Goal: Information Seeking & Learning: Learn about a topic

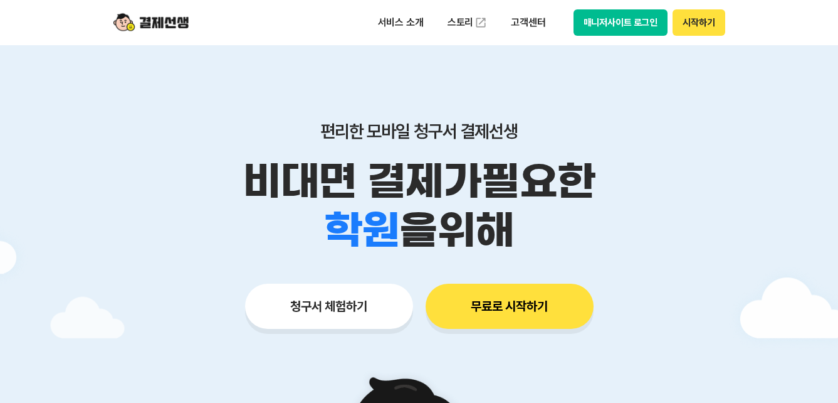
click at [329, 314] on button "청구서 체험하기" at bounding box center [329, 305] width 168 height 45
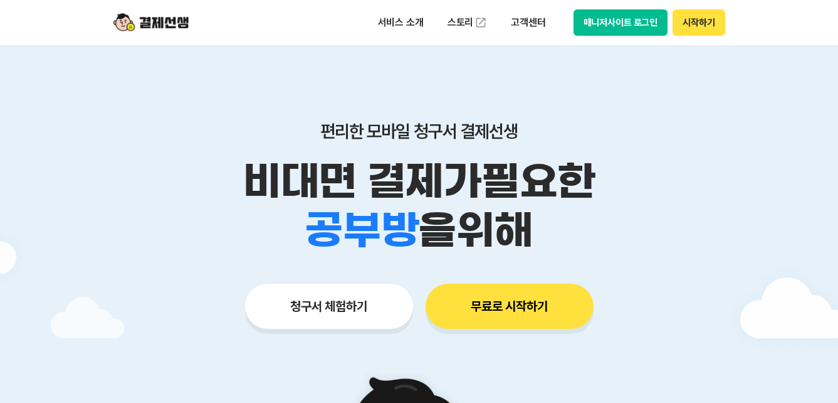
click at [518, 310] on button "무료로 시작하기" at bounding box center [510, 305] width 168 height 45
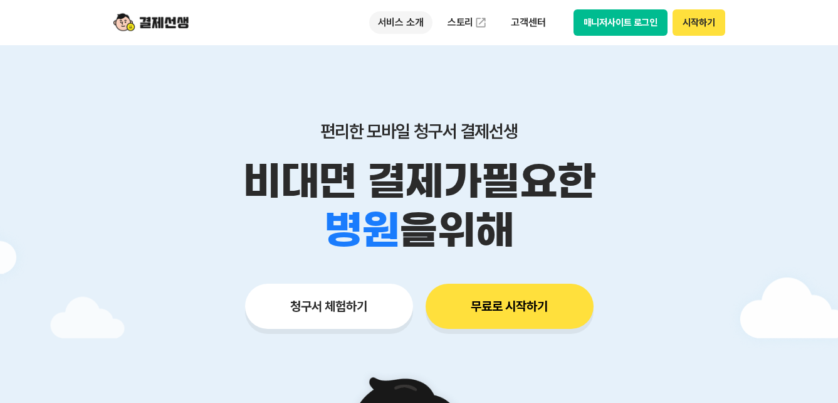
click at [402, 15] on p "서비스 소개" at bounding box center [400, 22] width 63 height 23
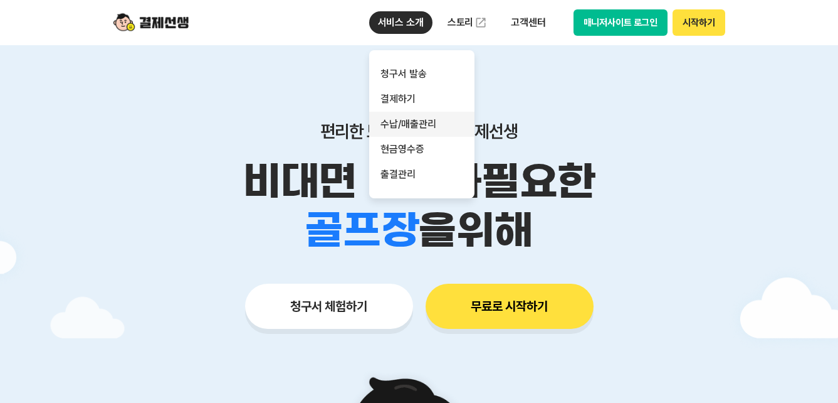
click at [423, 127] on link "수납/매출관리" at bounding box center [421, 124] width 105 height 25
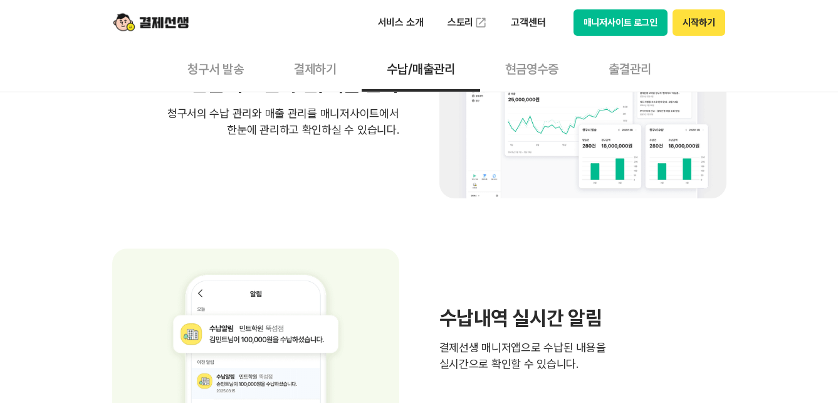
scroll to position [502, 0]
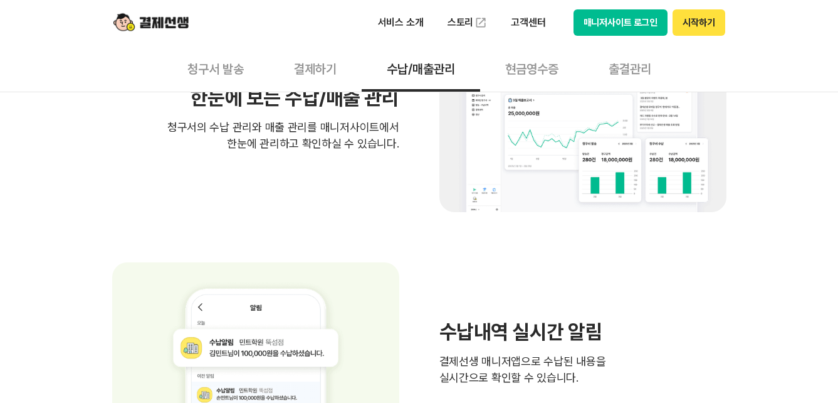
drag, startPoint x: 23, startPoint y: 201, endPoint x: 29, endPoint y: 196, distance: 7.6
click at [23, 199] on div "쉬운 매출관리로 스마트한 매장관리 빠른 수납 확인으로 업무 효율 UP! 빠른 수납 확인으로 업무 효율 UP! 청구서의 수납 관리와 매출 관리를…" at bounding box center [419, 390] width 838 height 1044
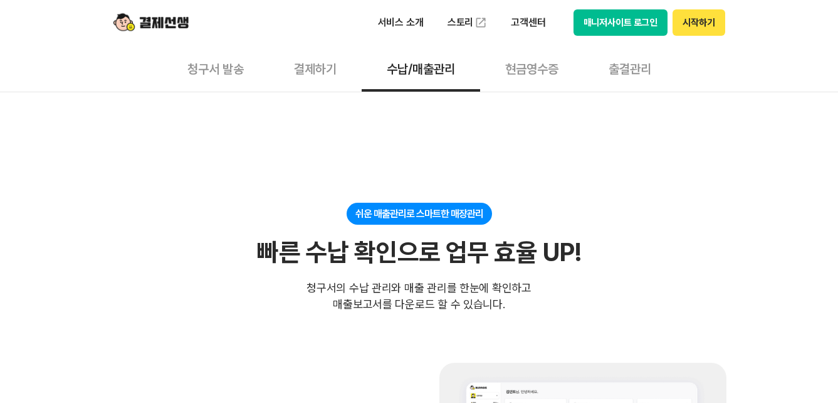
scroll to position [0, 0]
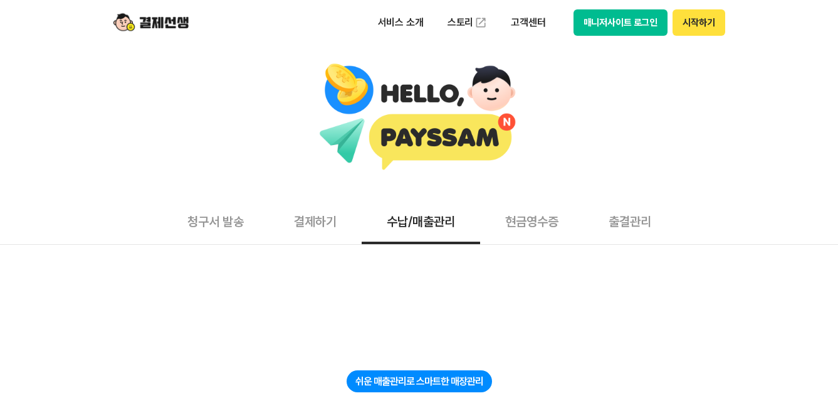
click at [542, 226] on button "현금영수증" at bounding box center [531, 221] width 103 height 46
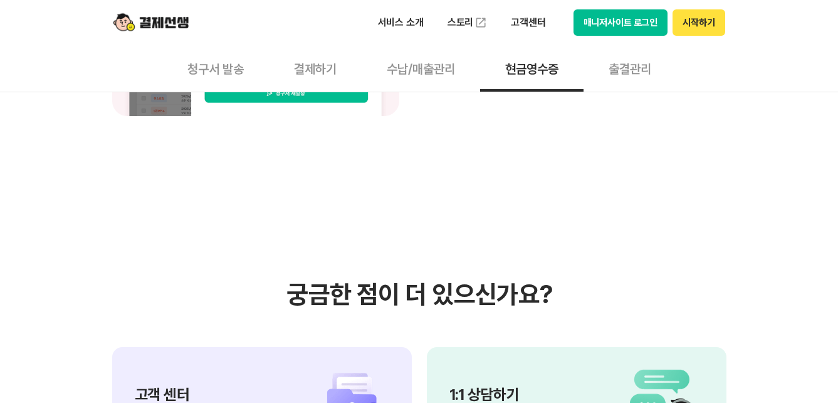
scroll to position [1171, 0]
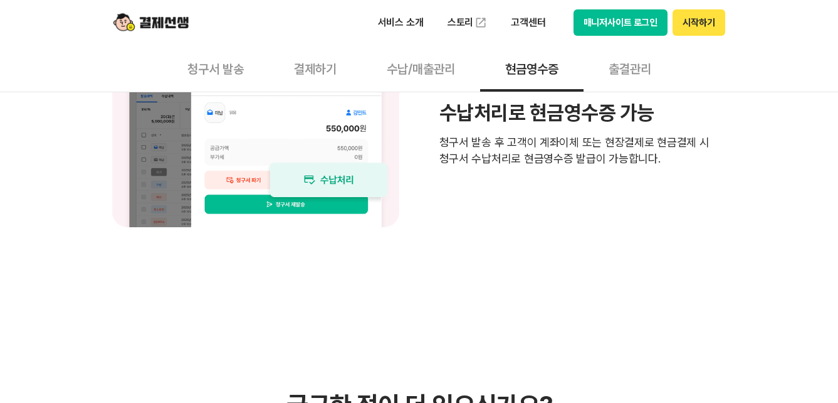
click at [222, 68] on button "청구서 발송" at bounding box center [215, 68] width 107 height 46
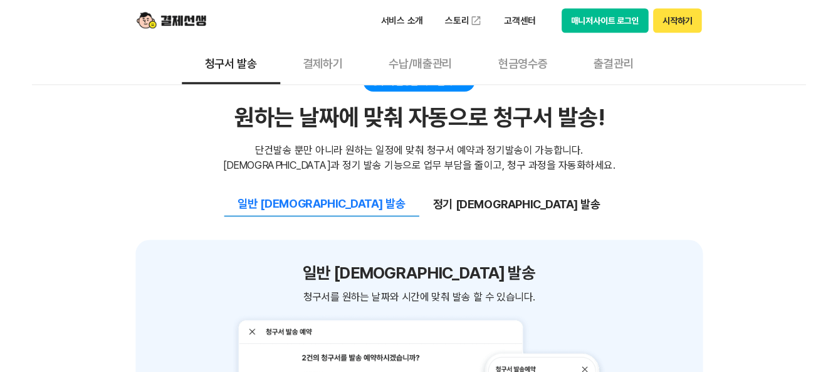
scroll to position [1338, 0]
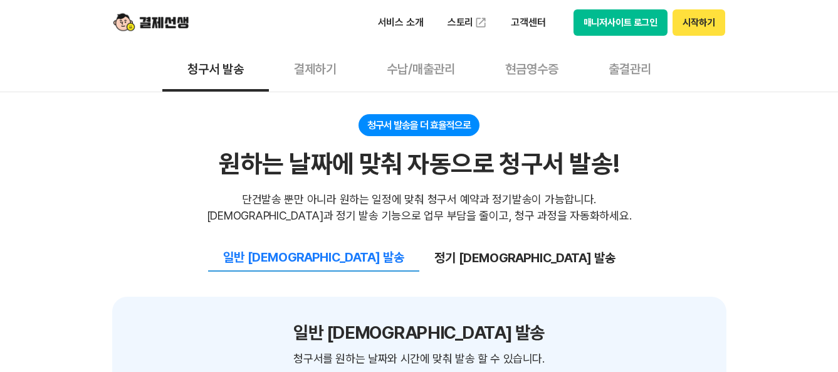
click at [435, 71] on button "수납/매출관리" at bounding box center [421, 68] width 119 height 46
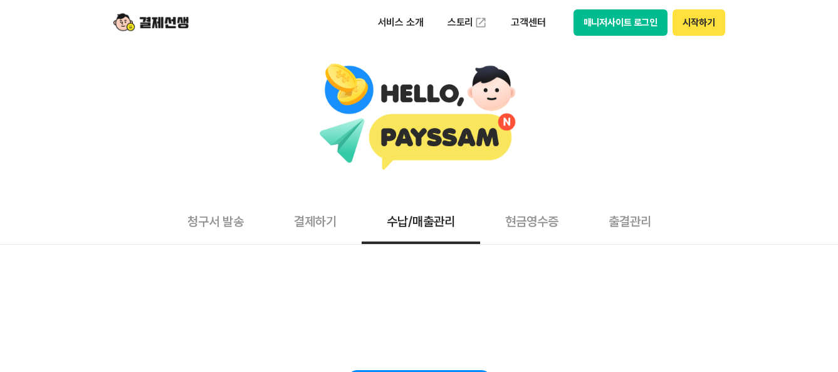
click at [133, 21] on img at bounding box center [151, 23] width 75 height 24
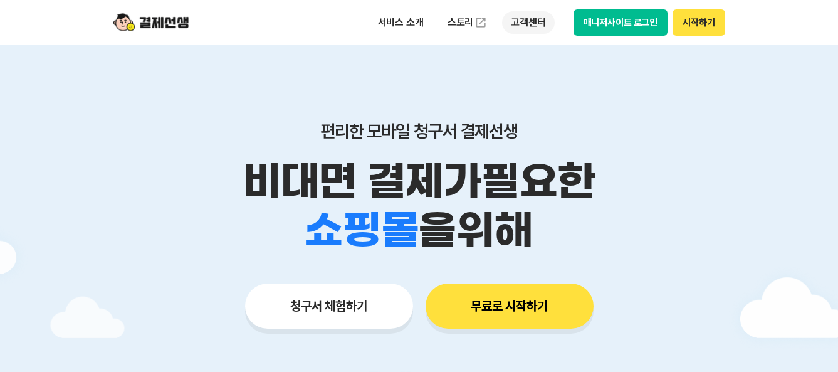
click at [505, 28] on p "고객센터" at bounding box center [528, 22] width 52 height 23
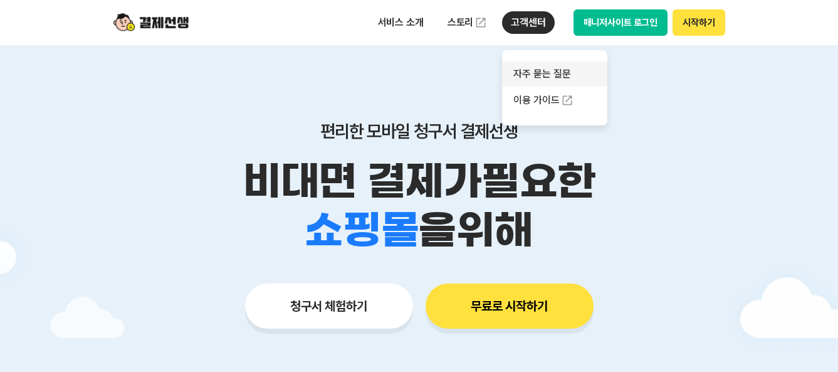
click at [563, 79] on link "자주 묻는 질문" at bounding box center [554, 73] width 105 height 25
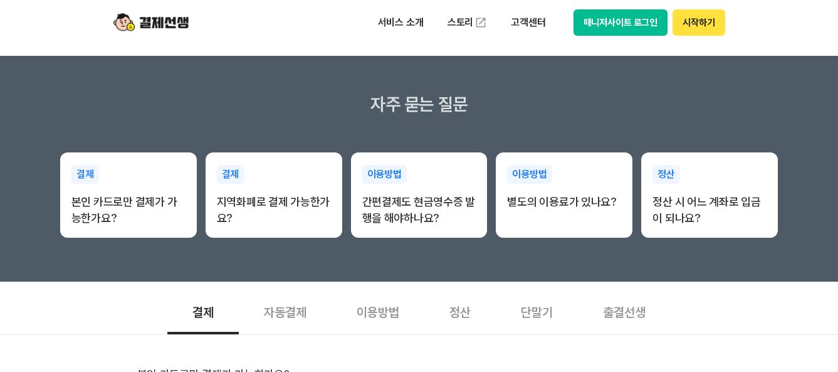
scroll to position [158, 0]
